Goal: Task Accomplishment & Management: Manage account settings

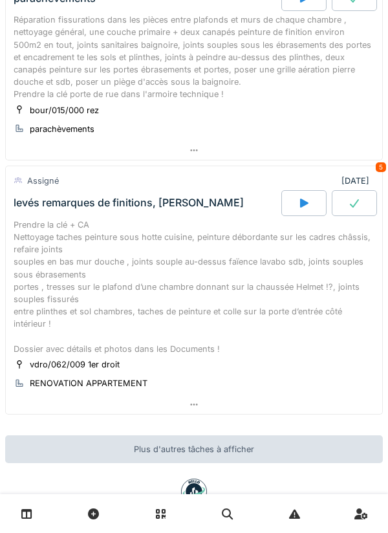
scroll to position [178, 0]
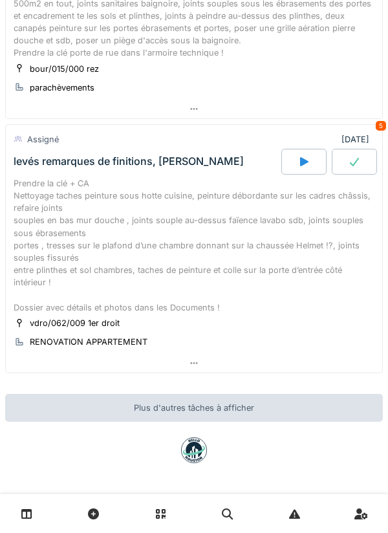
click at [58, 248] on div "Prendre la clé + CA Nettoyage taches peinture sous hotte cuisine, peinture débo…" at bounding box center [194, 245] width 361 height 137
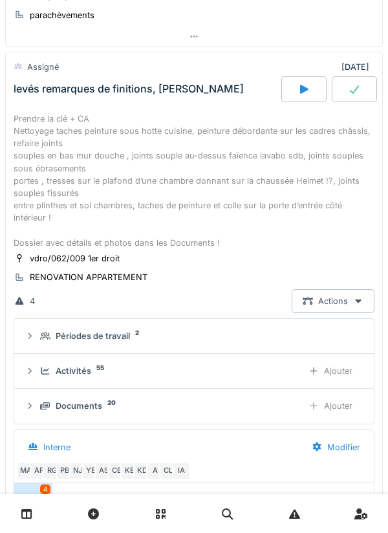
scroll to position [157, 0]
click at [47, 411] on div "Documents 20" at bounding box center [166, 406] width 252 height 12
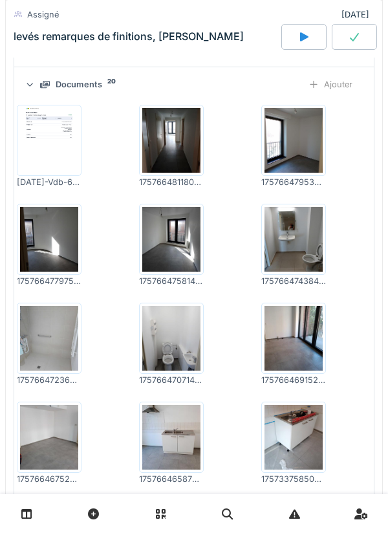
scroll to position [391, 0]
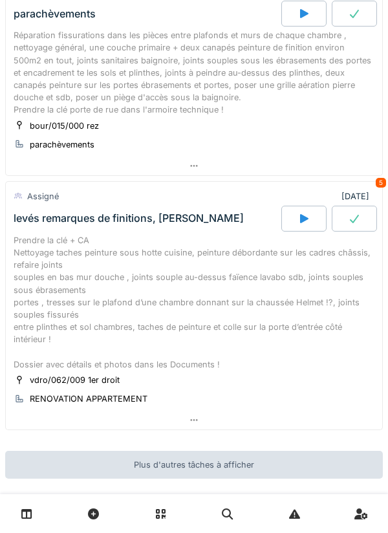
scroll to position [132, 0]
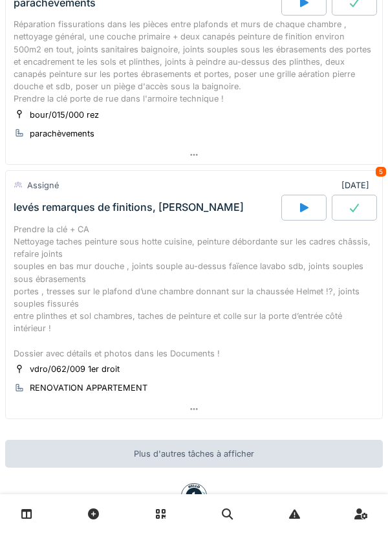
click at [73, 355] on div "Prendre la clé + CA Nettoyage taches peinture sous hotte cuisine, peinture débo…" at bounding box center [194, 291] width 361 height 137
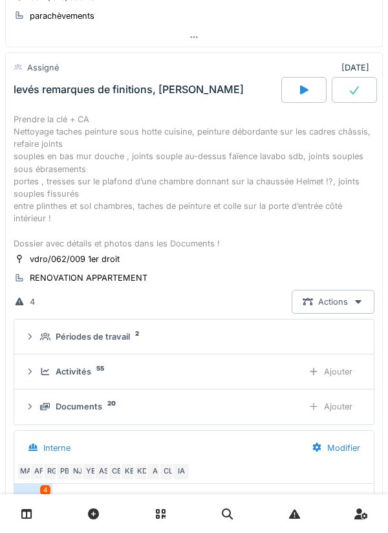
scroll to position [157, 0]
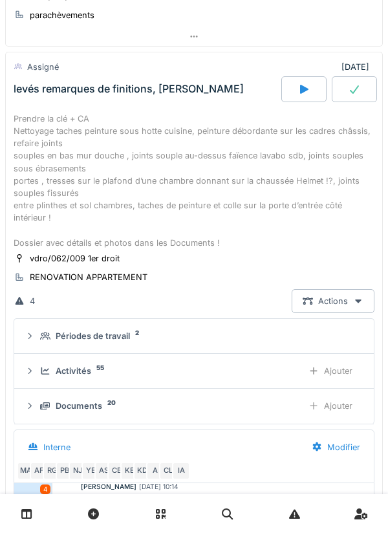
click at [63, 406] on div "Documents" at bounding box center [79, 406] width 47 height 12
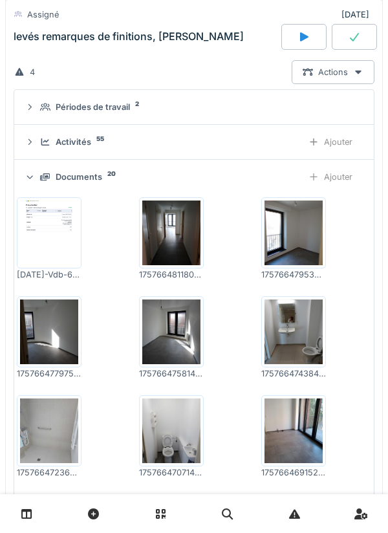
scroll to position [486, 0]
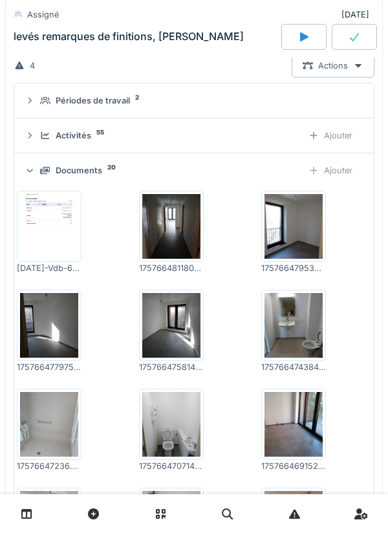
click at [45, 322] on img at bounding box center [49, 325] width 58 height 65
click at [43, 230] on img at bounding box center [49, 226] width 58 height 65
click at [311, 325] on img at bounding box center [294, 325] width 58 height 65
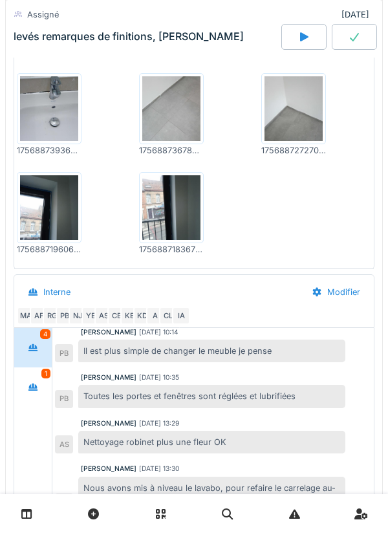
scroll to position [1097, 0]
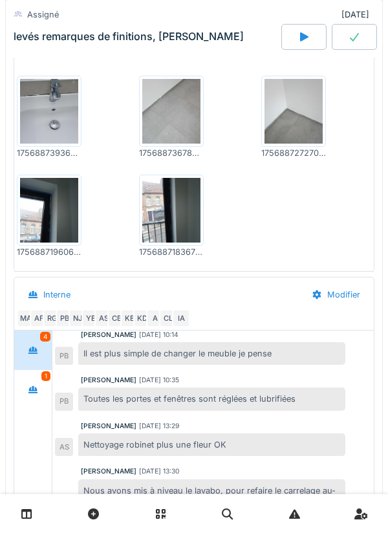
click at [49, 215] on img at bounding box center [49, 210] width 58 height 65
click at [44, 122] on img at bounding box center [49, 111] width 58 height 65
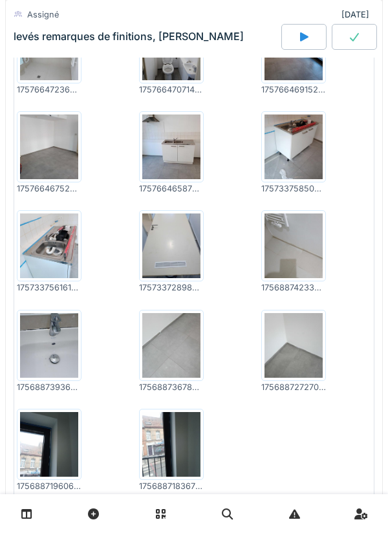
scroll to position [867, 0]
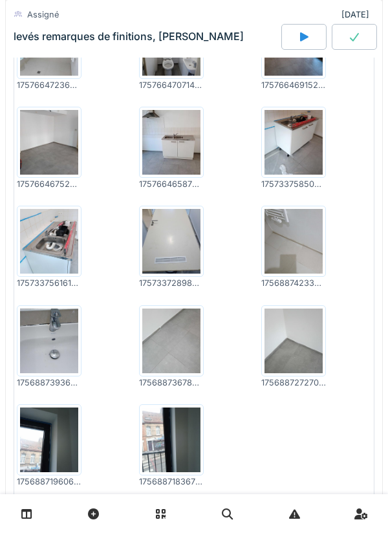
click at [45, 133] on img at bounding box center [49, 142] width 58 height 65
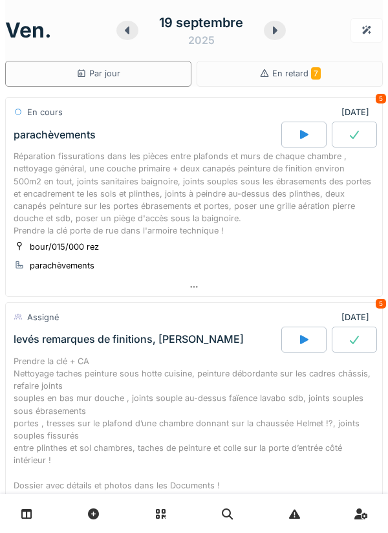
click at [299, 133] on icon at bounding box center [304, 134] width 13 height 10
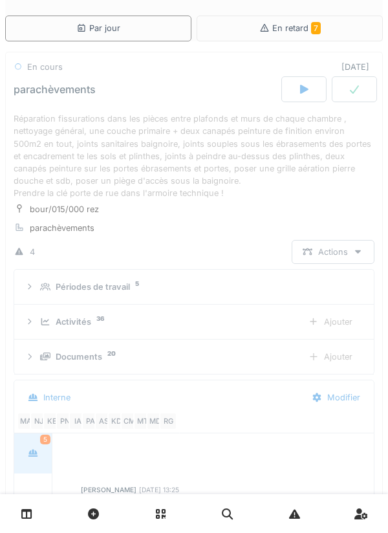
scroll to position [19, 0]
